Goal: Task Accomplishment & Management: Complete application form

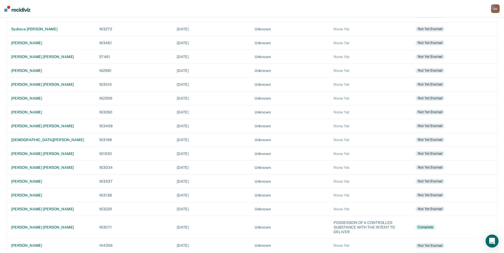
scroll to position [55, 0]
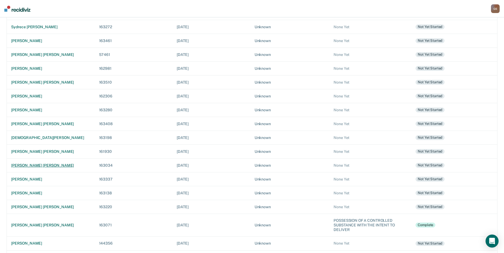
click at [56, 167] on div "[PERSON_NAME] [PERSON_NAME]" at bounding box center [50, 165] width 79 height 5
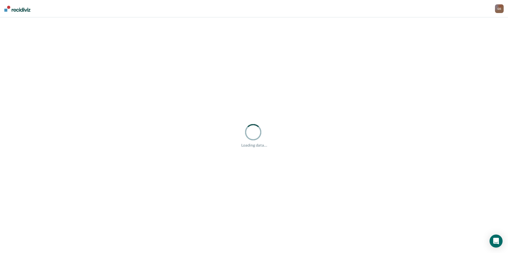
click at [56, 167] on div "Loading data... Loading data..." at bounding box center [254, 135] width 508 height 236
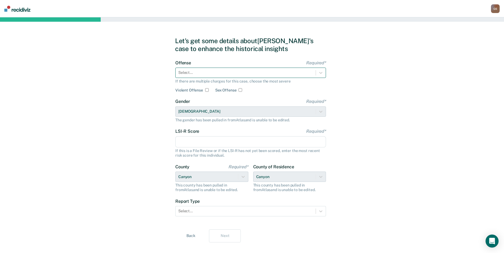
click at [254, 75] on div at bounding box center [245, 73] width 135 height 6
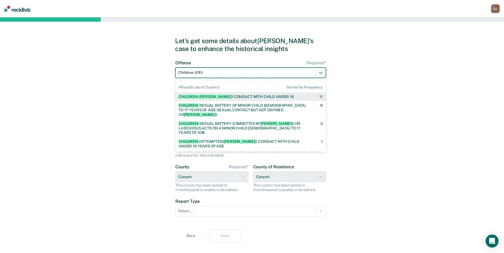
type input "Children- Lewd"
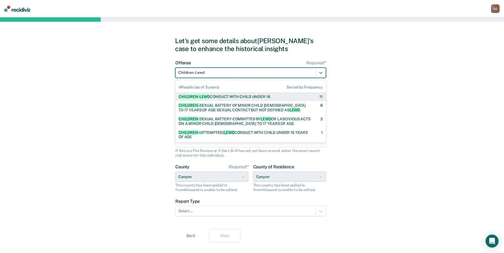
click at [250, 97] on div "CHILDREN- [PERSON_NAME] CONDUCT WITH CHILD UNDER 16" at bounding box center [224, 96] width 91 height 5
checkbox input "true"
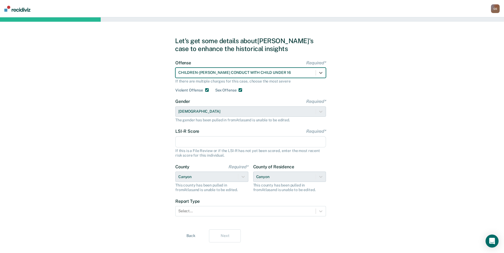
click at [218, 143] on input "LSI-R Score Required*" at bounding box center [250, 141] width 151 height 11
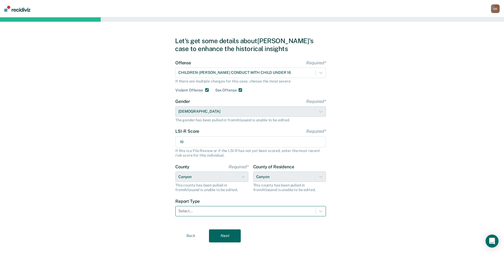
type input "10"
click at [213, 209] on div at bounding box center [245, 211] width 135 height 6
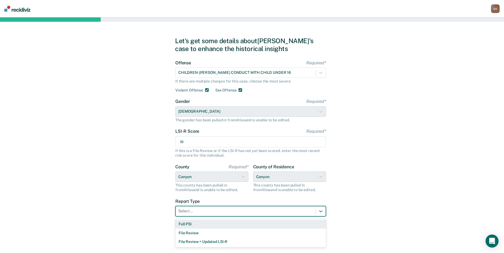
click at [202, 223] on div "Full PSI" at bounding box center [250, 224] width 151 height 9
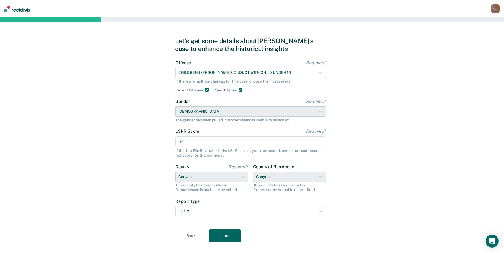
click at [213, 235] on button "Next" at bounding box center [225, 235] width 32 height 13
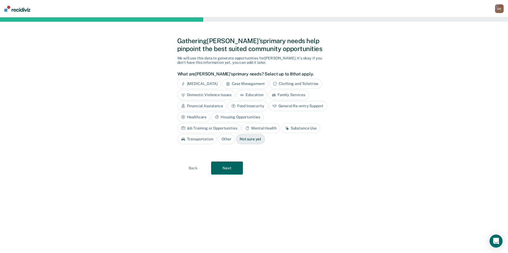
click at [235, 134] on div "Other" at bounding box center [226, 139] width 17 height 10
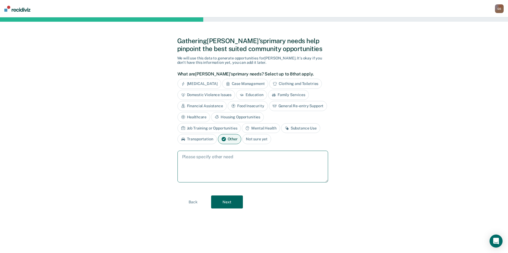
click at [235, 163] on textarea at bounding box center [253, 167] width 151 height 32
type textarea "Sex Offender Treatment"
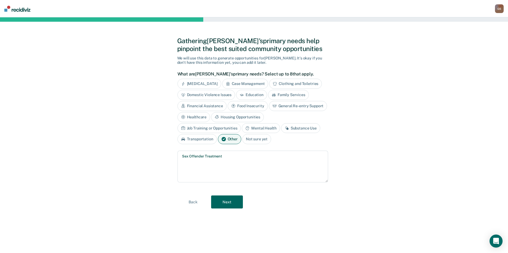
click at [222, 199] on button "Next" at bounding box center [227, 201] width 32 height 13
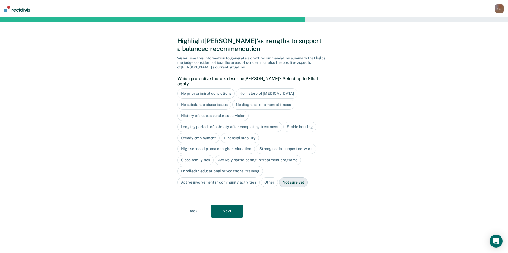
click at [192, 205] on button "Back" at bounding box center [193, 211] width 32 height 13
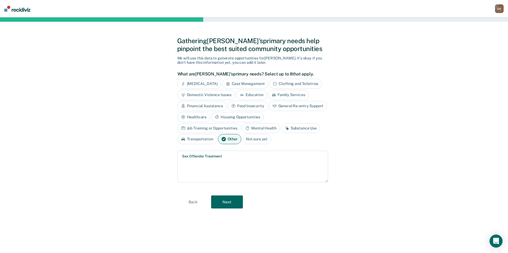
click at [242, 129] on div "Mental Health" at bounding box center [261, 128] width 38 height 10
click at [232, 197] on button "Next" at bounding box center [227, 202] width 32 height 13
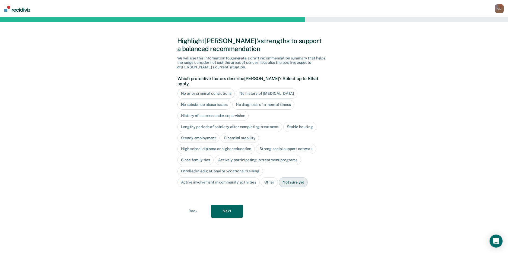
click at [306, 122] on div "Stable housing" at bounding box center [299, 127] width 33 height 10
click at [250, 133] on div "Financial stability" at bounding box center [240, 138] width 38 height 10
click at [249, 133] on div "Financial stability" at bounding box center [243, 138] width 45 height 10
click at [203, 157] on div "Close family ties" at bounding box center [196, 160] width 36 height 10
click at [240, 155] on div "Actively participating in treatment programs" at bounding box center [264, 160] width 86 height 10
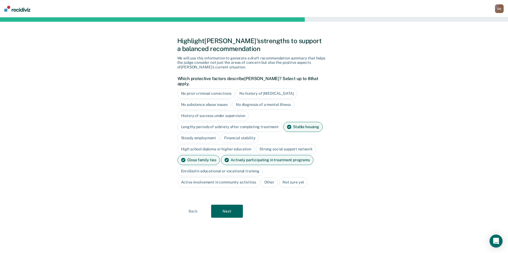
click at [231, 179] on div "Active involvement in community activities" at bounding box center [219, 182] width 82 height 10
click at [228, 206] on button "Next" at bounding box center [227, 211] width 32 height 13
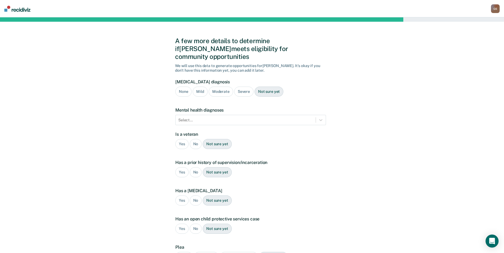
click at [219, 87] on div "Moderate" at bounding box center [221, 92] width 24 height 10
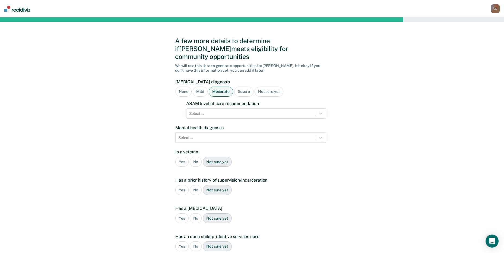
click at [189, 87] on div "None" at bounding box center [183, 92] width 16 height 10
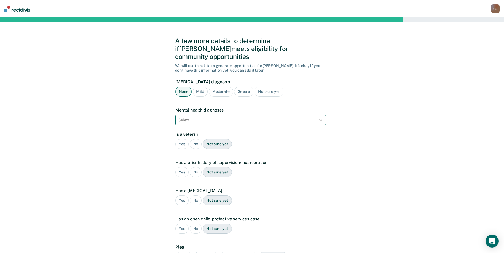
click at [196, 117] on div at bounding box center [245, 120] width 135 height 6
click at [252, 116] on div "Select..." at bounding box center [246, 120] width 140 height 8
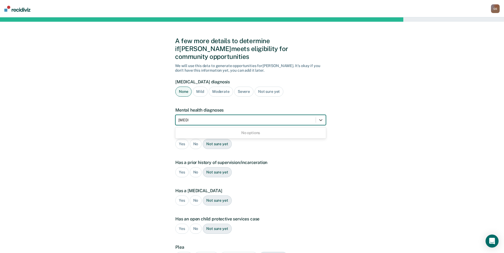
type input "[MEDICAL_DATA]"
click at [270, 160] on label "Has a prior history of supervision/incarceration" at bounding box center [250, 162] width 151 height 5
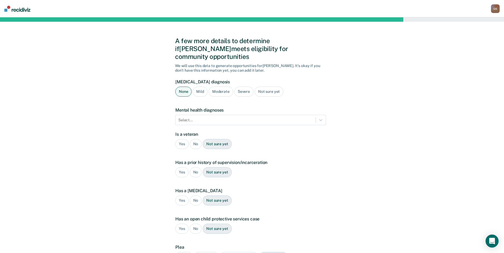
click at [218, 108] on div "Mental health diagnoses Select..." at bounding box center [250, 117] width 151 height 18
click at [218, 116] on div "Select..." at bounding box center [246, 120] width 140 height 8
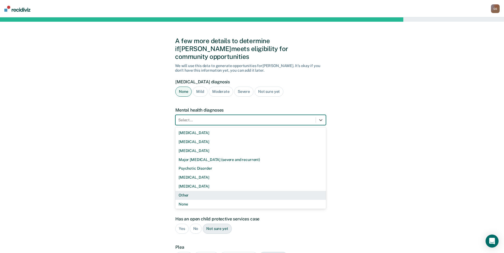
click at [186, 191] on div "Other" at bounding box center [250, 195] width 151 height 9
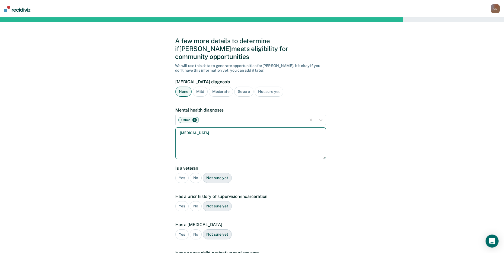
type textarea "[MEDICAL_DATA]"
click at [195, 173] on div "No" at bounding box center [196, 178] width 12 height 10
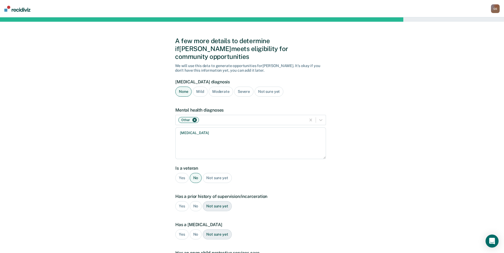
click at [194, 201] on div "No" at bounding box center [196, 206] width 12 height 10
click at [192, 229] on div "No" at bounding box center [196, 234] width 12 height 10
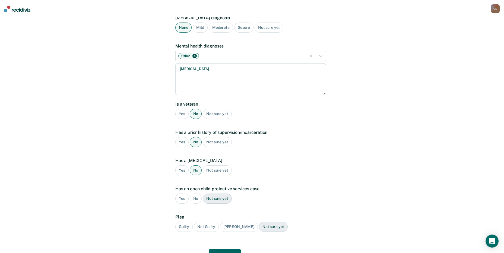
scroll to position [85, 0]
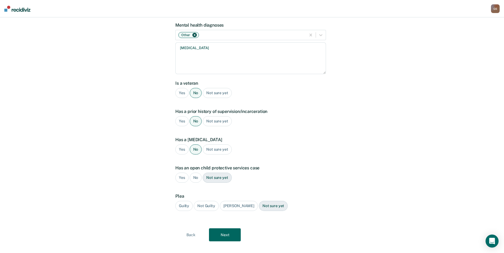
click at [197, 173] on div "No" at bounding box center [196, 178] width 12 height 10
click at [179, 201] on div "Guilty" at bounding box center [183, 206] width 17 height 10
click at [234, 229] on button "Next" at bounding box center [225, 234] width 32 height 13
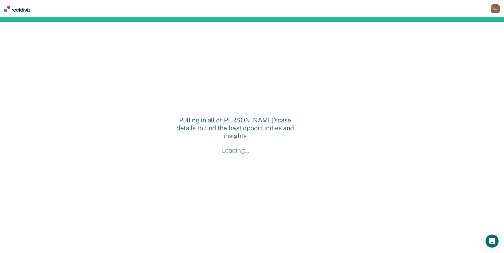
scroll to position [0, 0]
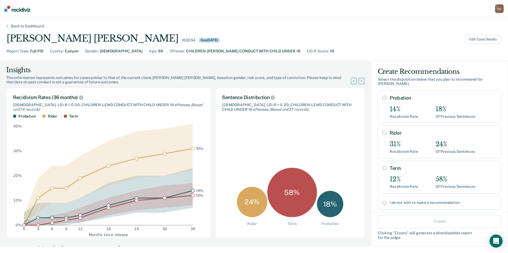
click at [382, 166] on input "Term" at bounding box center [384, 168] width 4 height 4
radio input "true"
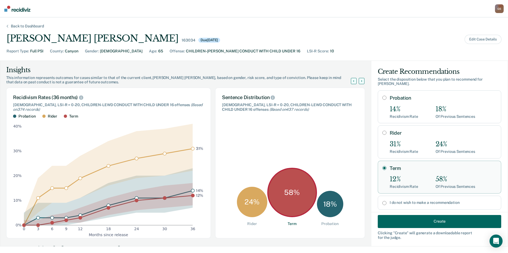
click at [444, 218] on button "Create" at bounding box center [440, 221] width 124 height 13
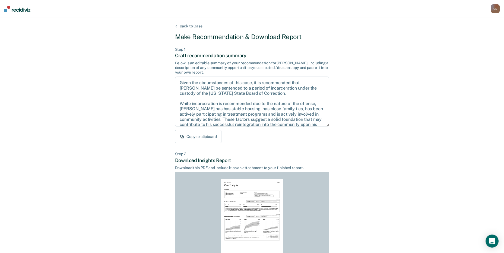
scroll to position [56, 0]
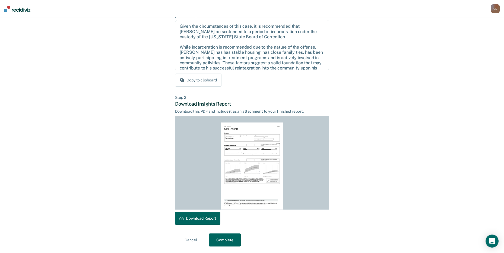
click at [204, 219] on button "Download Report" at bounding box center [197, 218] width 45 height 13
click at [230, 241] on button "Complete" at bounding box center [225, 239] width 32 height 13
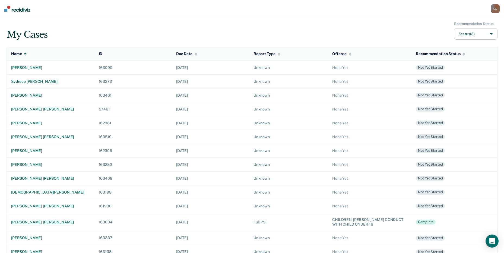
click at [35, 224] on div "[PERSON_NAME] [PERSON_NAME]" at bounding box center [50, 222] width 79 height 5
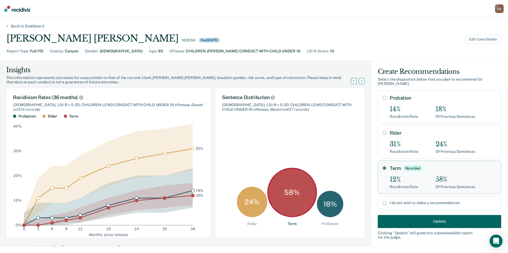
click at [420, 222] on button "Update" at bounding box center [440, 221] width 124 height 13
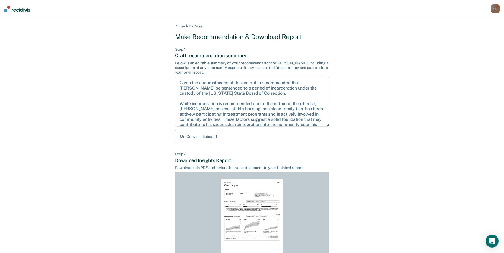
scroll to position [56, 0]
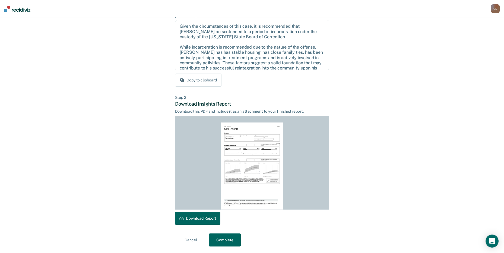
click at [204, 219] on button "Download Report" at bounding box center [197, 218] width 45 height 13
click at [226, 241] on button "Complete" at bounding box center [225, 239] width 32 height 13
